Goal: Navigation & Orientation: Find specific page/section

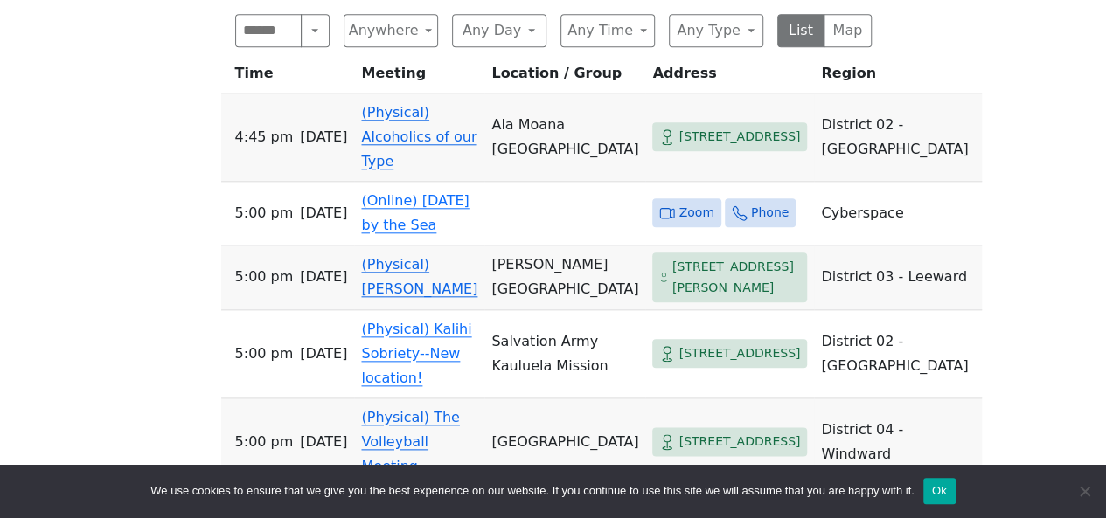
scroll to position [818, 0]
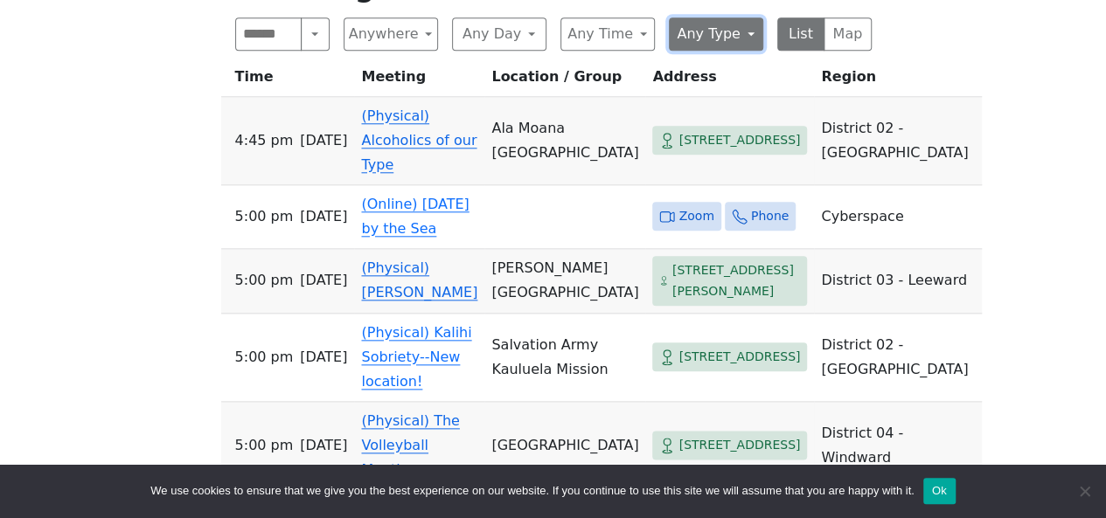
click at [692, 45] on button "Any Type" at bounding box center [716, 33] width 94 height 33
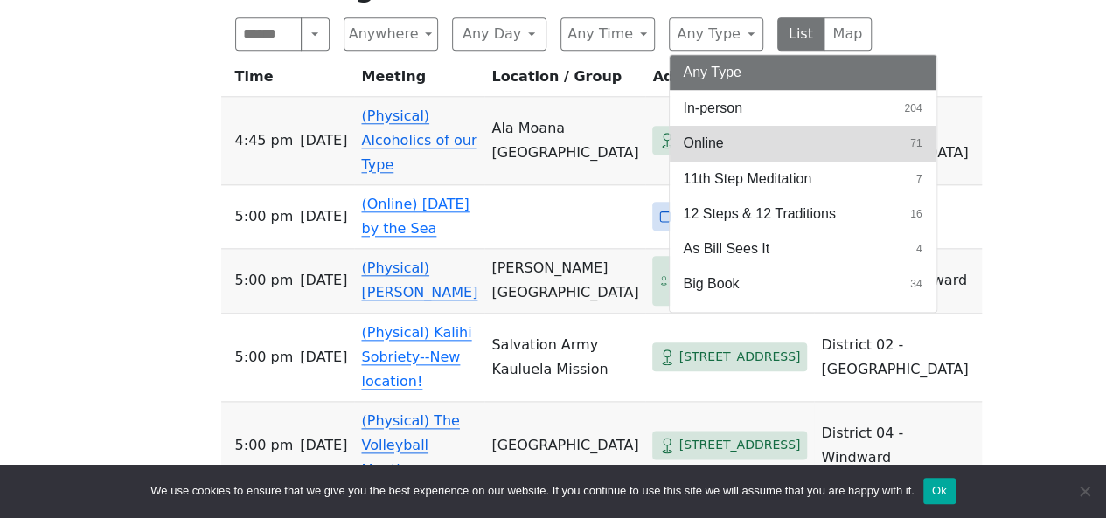
click at [726, 140] on button "Online 71" at bounding box center [803, 143] width 267 height 35
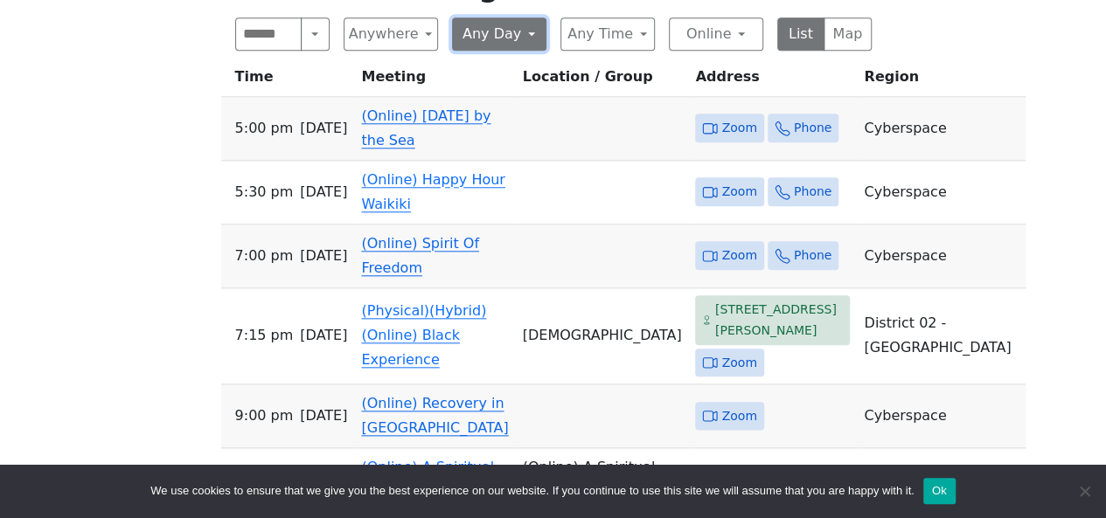
click at [486, 43] on button "Any Day" at bounding box center [499, 33] width 94 height 33
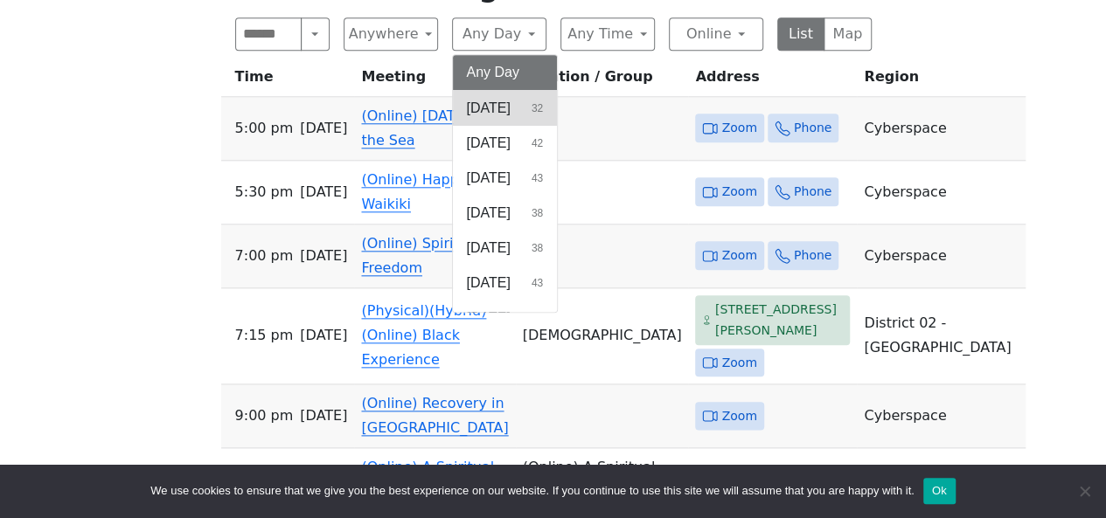
click at [507, 115] on span "[DATE]" at bounding box center [489, 108] width 44 height 21
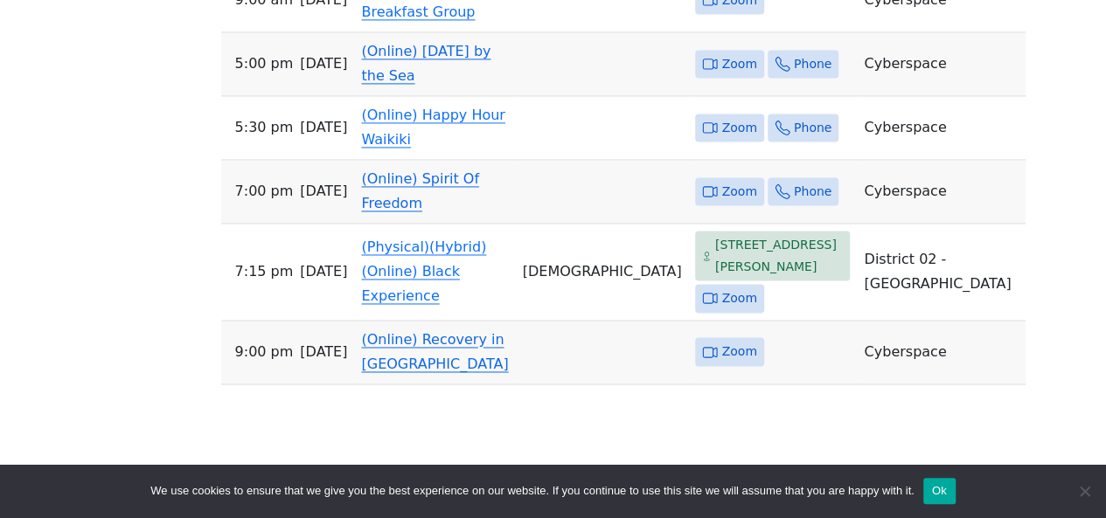
scroll to position [1271, 0]
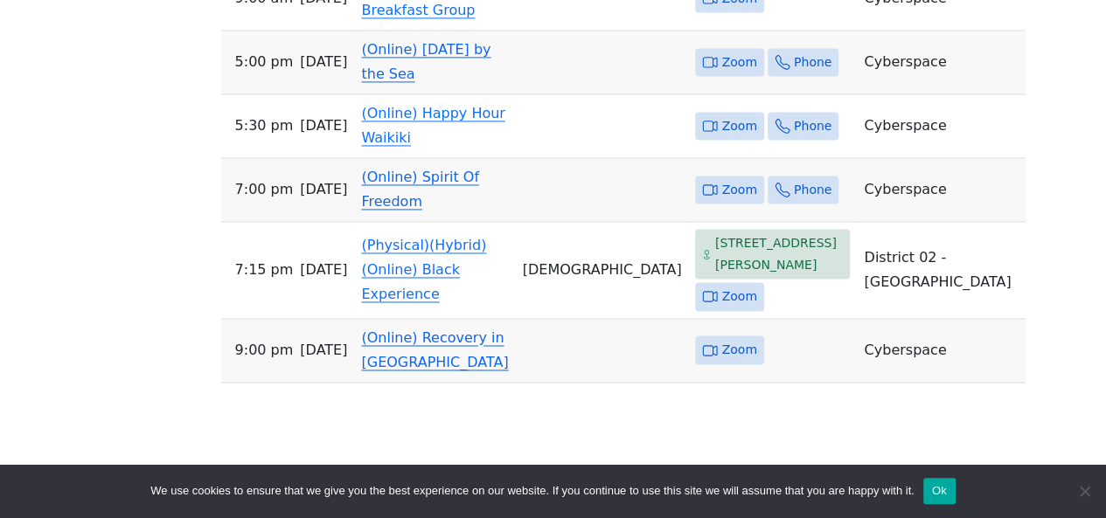
click at [457, 82] on link "(Online) [DATE] by the Sea" at bounding box center [425, 61] width 129 height 41
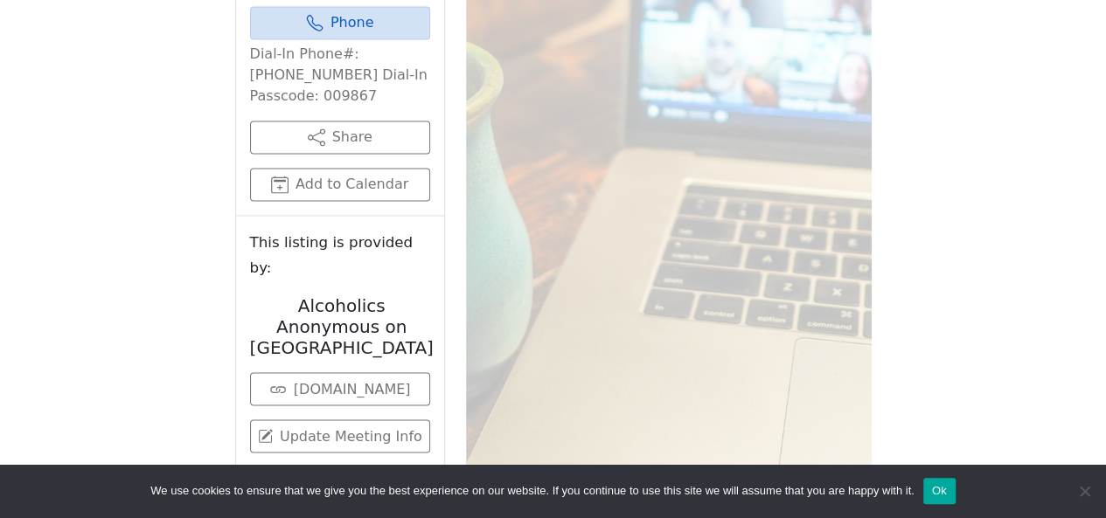
scroll to position [765, 0]
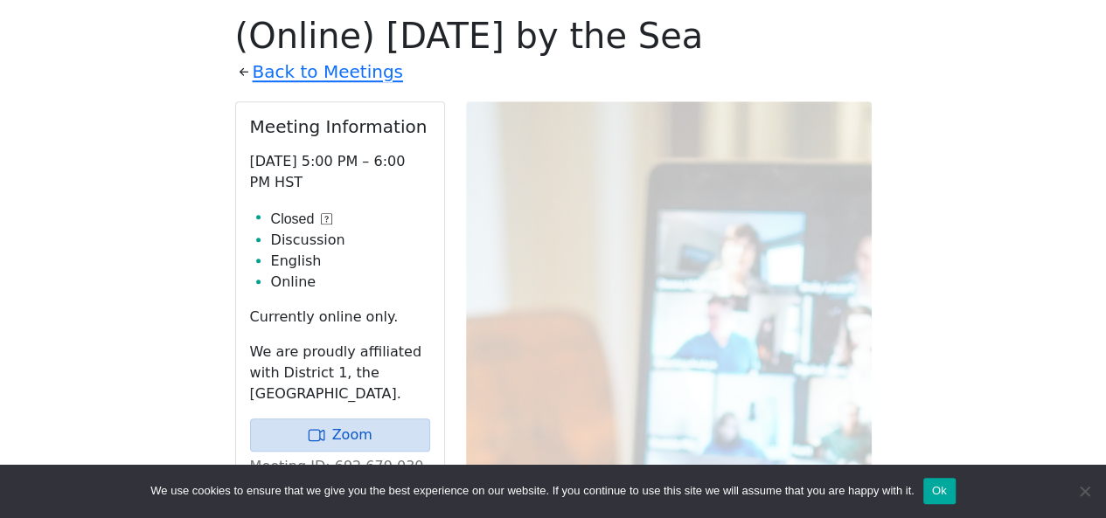
click at [934, 487] on button "Ok" at bounding box center [939, 491] width 32 height 26
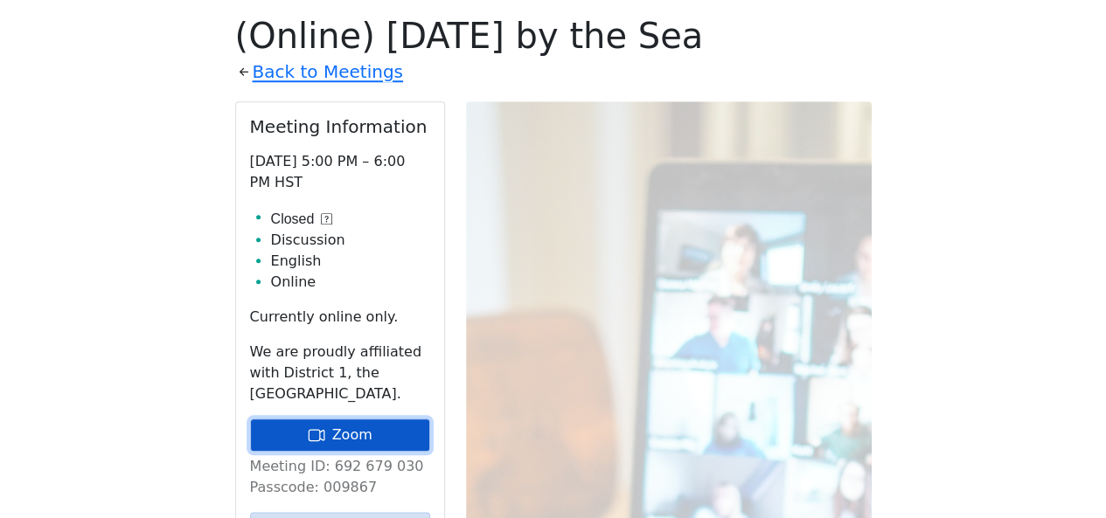
click at [397, 424] on link "Zoom" at bounding box center [340, 435] width 180 height 33
